Goal: Task Accomplishment & Management: Use online tool/utility

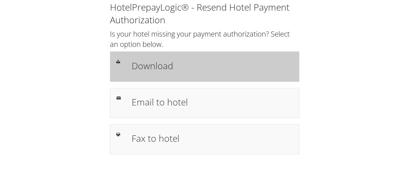
click at [137, 70] on h1 "Download" at bounding box center [213, 66] width 162 height 14
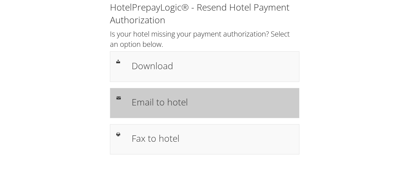
click at [169, 104] on h1 "Email to hotel" at bounding box center [213, 102] width 162 height 14
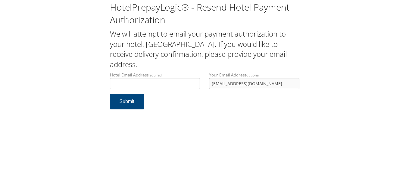
drag, startPoint x: 0, startPoint y: 0, endPoint x: 173, endPoint y: 98, distance: 198.5
click at [173, 98] on form "Hotel Email Address required Hotel email address is required Your Email Address…" at bounding box center [205, 93] width 190 height 43
click at [146, 84] on input "Hotel Email Address required" at bounding box center [155, 83] width 90 height 11
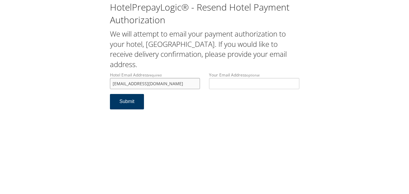
type input "tucsonaloftdesk@ih-corp.com"
click at [129, 101] on button "Submit" at bounding box center [127, 101] width 34 height 15
drag, startPoint x: 176, startPoint y: 84, endPoint x: 103, endPoint y: 86, distance: 72.4
click at [103, 86] on div "HotelPrepayLogic® - Resend Hotel Payment Authorization We will attempt to email…" at bounding box center [204, 57] width 397 height 115
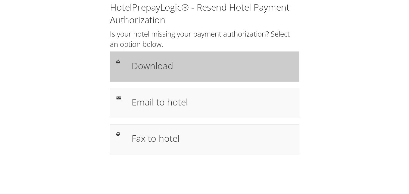
click at [149, 67] on h1 "Download" at bounding box center [213, 66] width 162 height 14
click at [150, 60] on h1 "Download" at bounding box center [213, 66] width 162 height 14
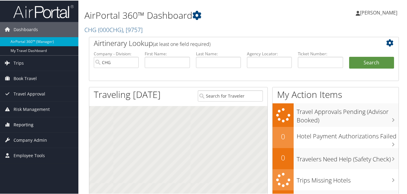
click at [22, 127] on span "Reporting" at bounding box center [24, 123] width 20 height 15
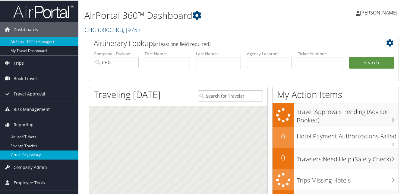
click at [20, 152] on link "Virtual Pay Lookup" at bounding box center [39, 154] width 78 height 9
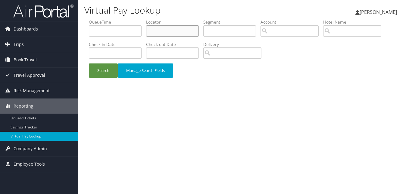
click at [166, 30] on input "text" at bounding box center [172, 30] width 53 height 11
paste input "FSKJWM"
type input "FSKJWM"
click at [101, 71] on button "Search" at bounding box center [103, 70] width 29 height 14
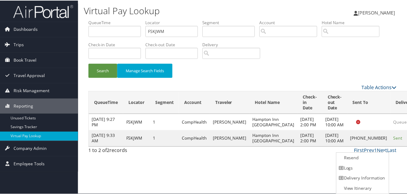
scroll to position [0, 0]
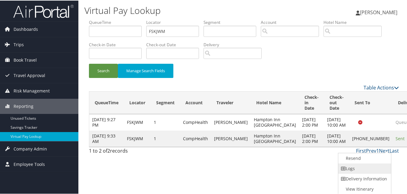
click at [360, 165] on link "Logs" at bounding box center [364, 168] width 52 height 10
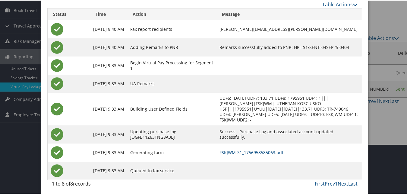
scroll to position [52, 0]
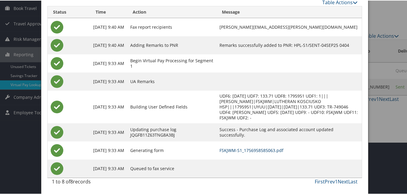
click at [263, 151] on link "FSKJWM-S1_1756958585063.pdf" at bounding box center [251, 150] width 64 height 6
